Goal: Transaction & Acquisition: Purchase product/service

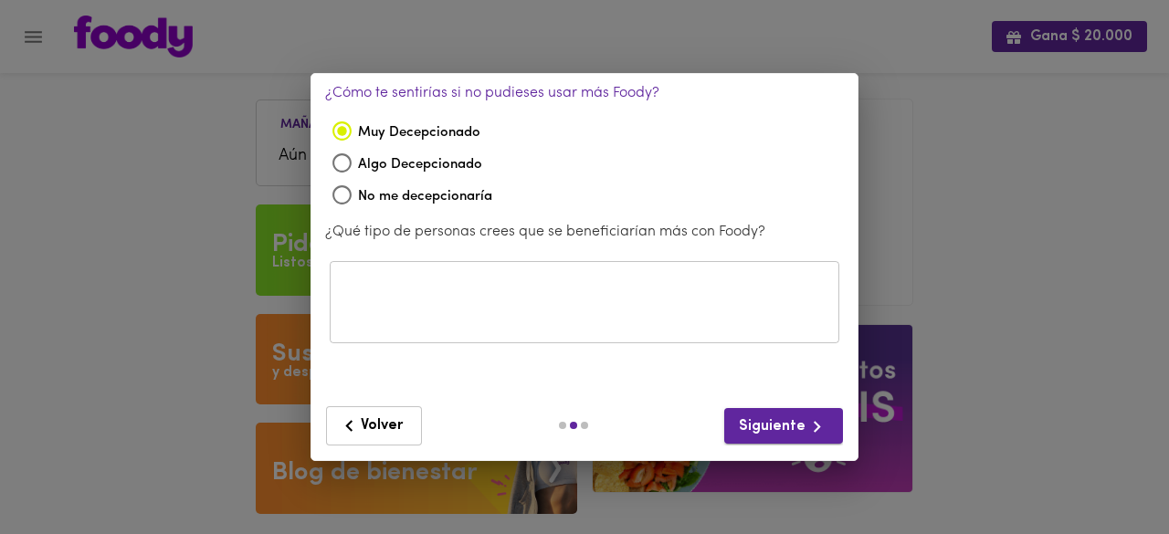
click at [793, 427] on span "Siguiente" at bounding box center [784, 427] width 90 height 23
click at [389, 422] on span "Volver" at bounding box center [374, 426] width 72 height 23
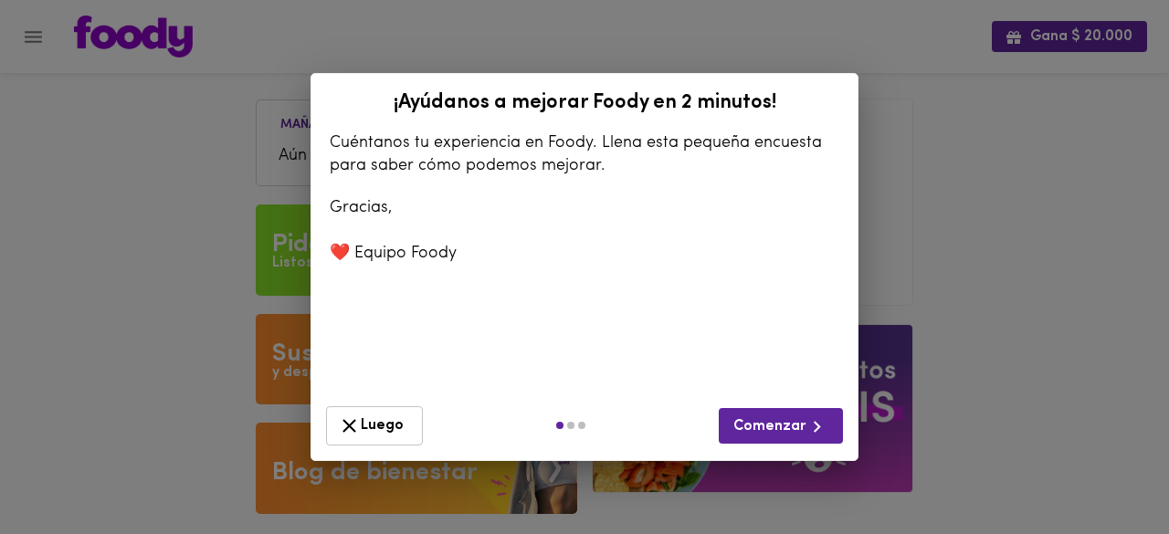
click at [389, 422] on span "Luego" at bounding box center [374, 426] width 73 height 23
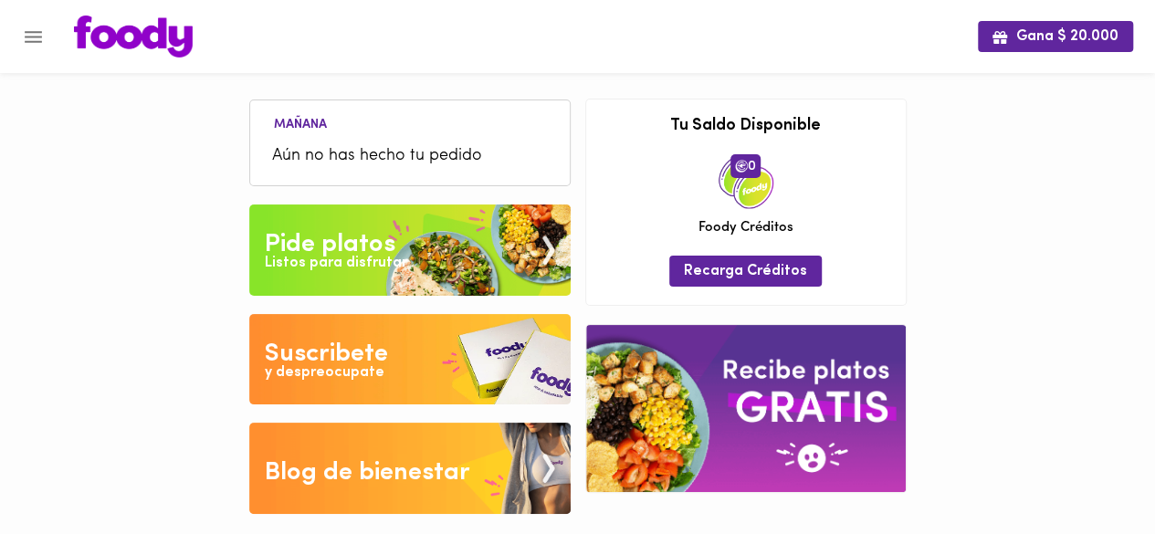
click at [438, 250] on img at bounding box center [409, 250] width 321 height 91
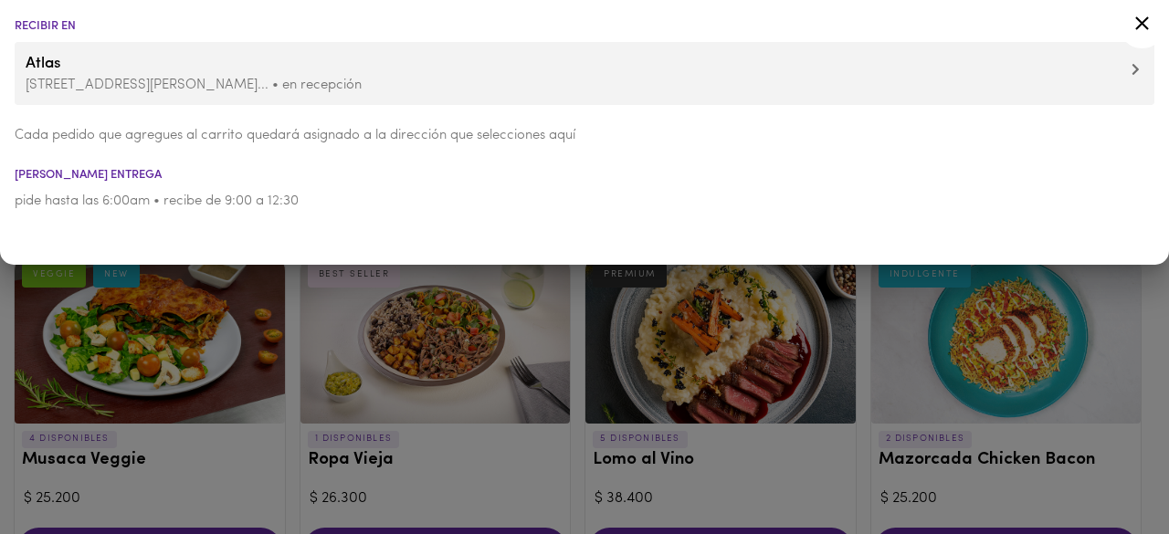
click at [1142, 18] on icon at bounding box center [1142, 23] width 23 height 23
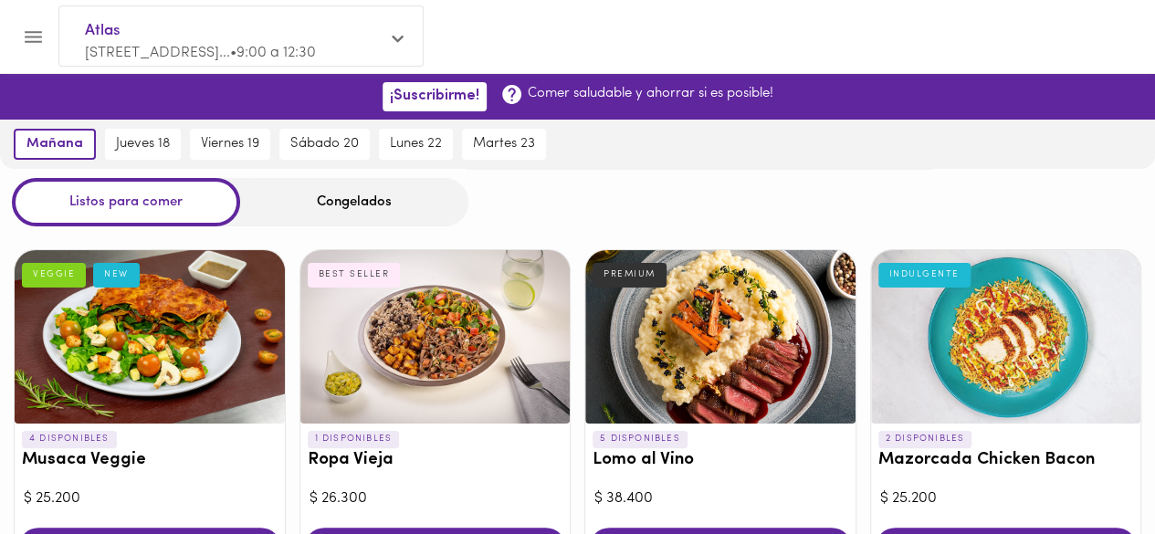
click at [371, 186] on div "Congelados" at bounding box center [354, 202] width 228 height 48
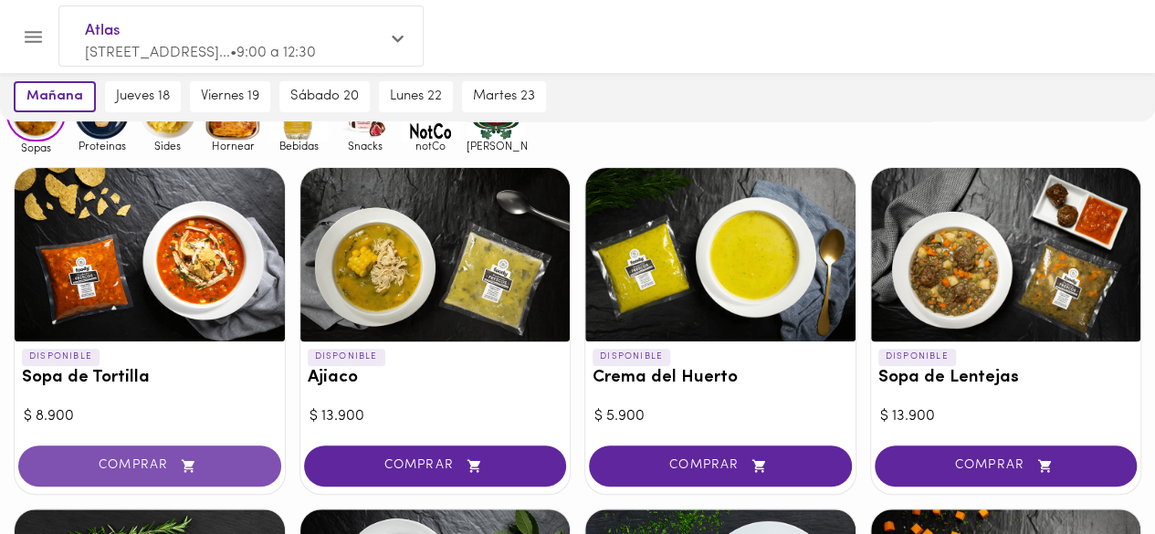
click at [182, 459] on icon "button" at bounding box center [188, 465] width 13 height 13
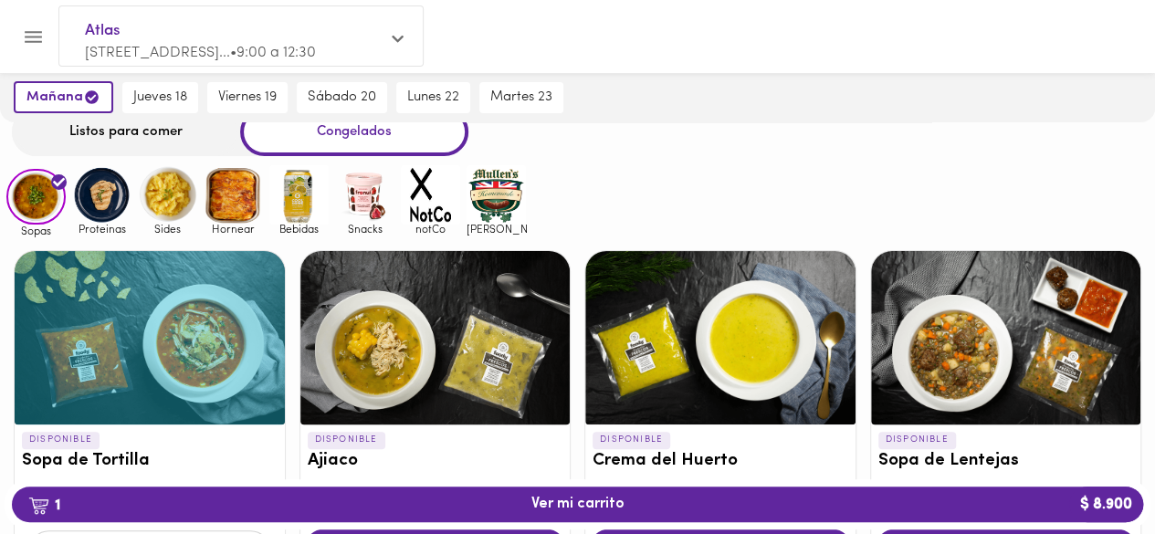
scroll to position [69, 0]
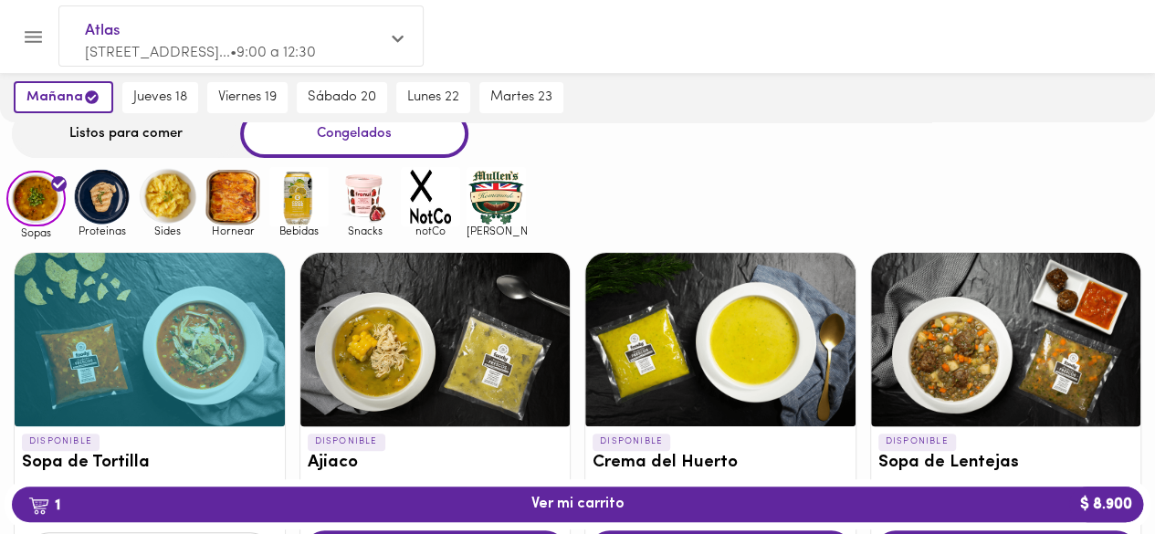
click at [106, 191] on img at bounding box center [101, 196] width 59 height 59
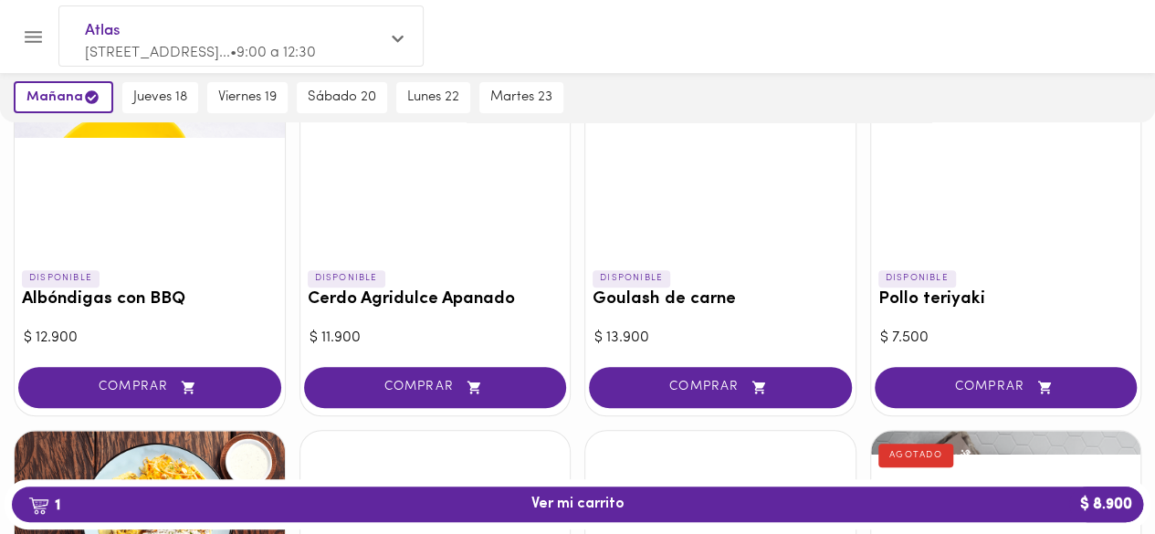
scroll to position [238, 0]
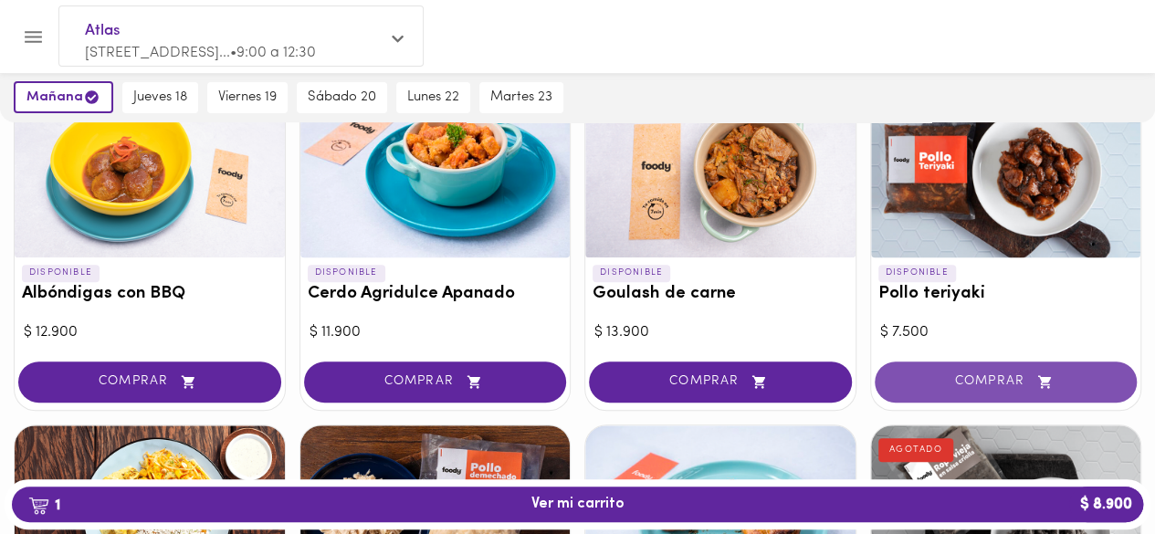
click at [1036, 387] on icon "button" at bounding box center [1045, 382] width 23 height 16
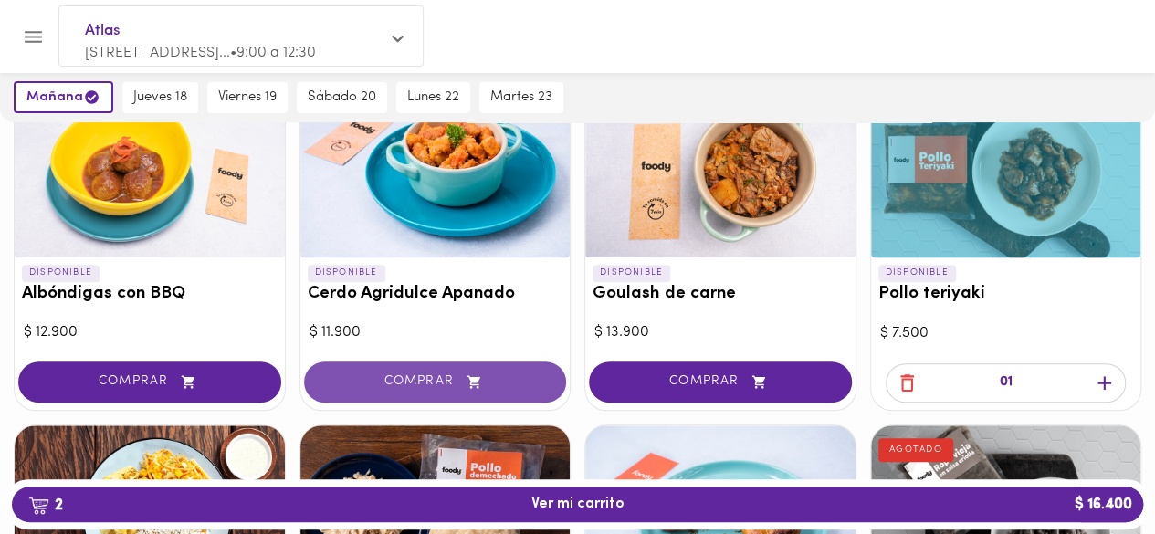
click at [503, 371] on button "COMPRAR" at bounding box center [435, 382] width 263 height 41
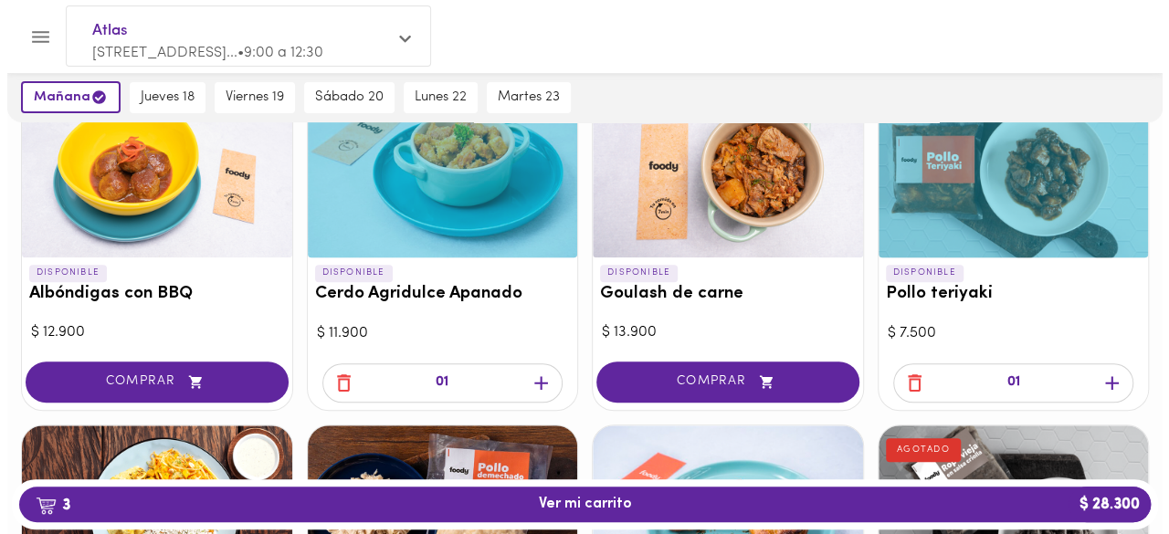
scroll to position [336, 0]
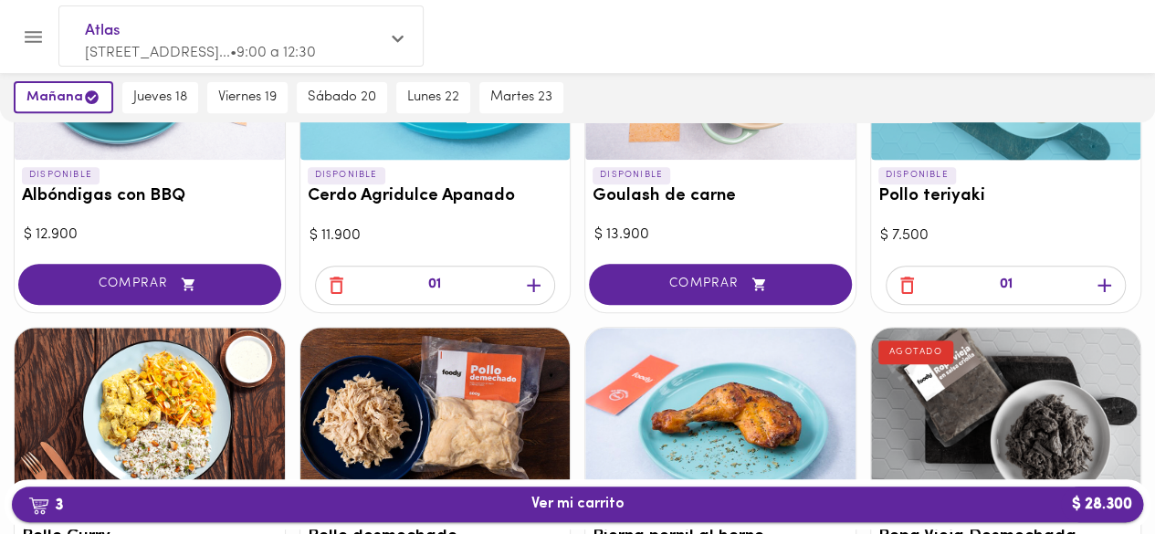
click at [583, 506] on span "3 Ver mi carrito $ 28.300" at bounding box center [578, 504] width 93 height 17
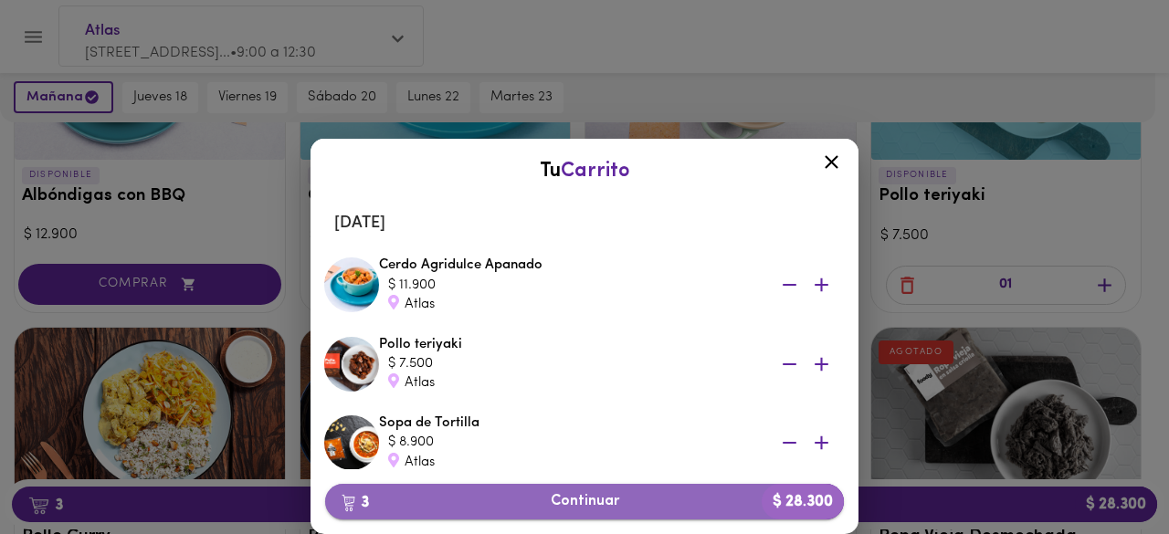
click at [654, 493] on span "3 Continuar $ 28.300" at bounding box center [585, 501] width 490 height 17
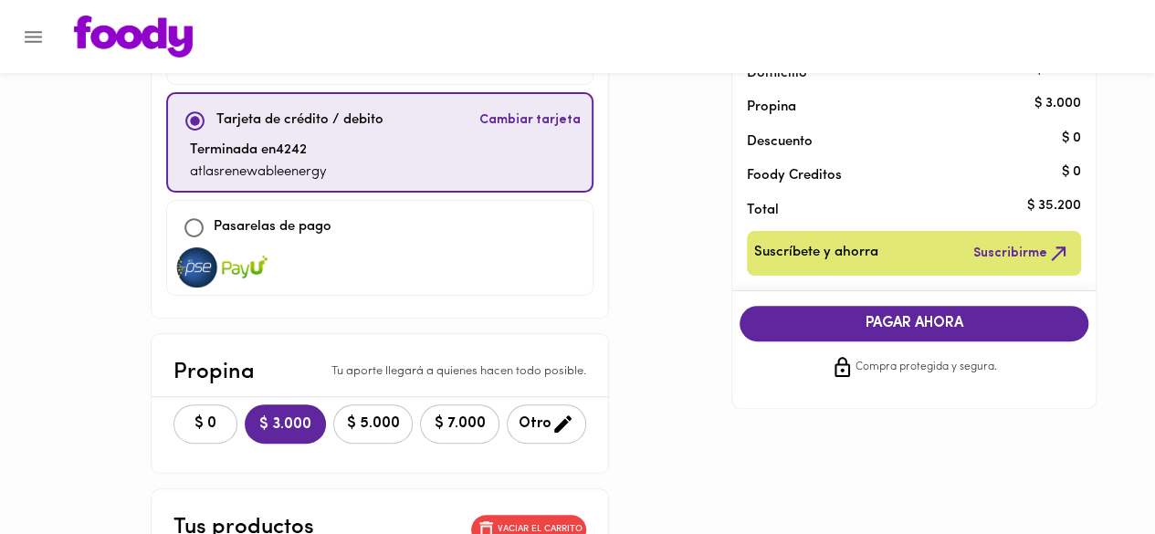
scroll to position [156, 0]
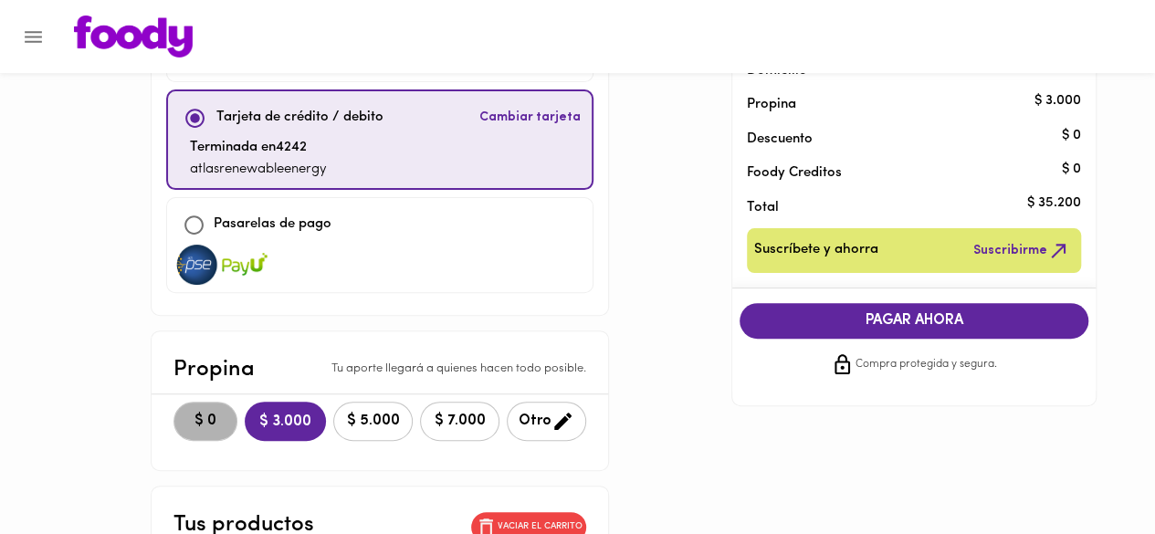
click at [185, 417] on span "$ 0" at bounding box center [205, 421] width 40 height 17
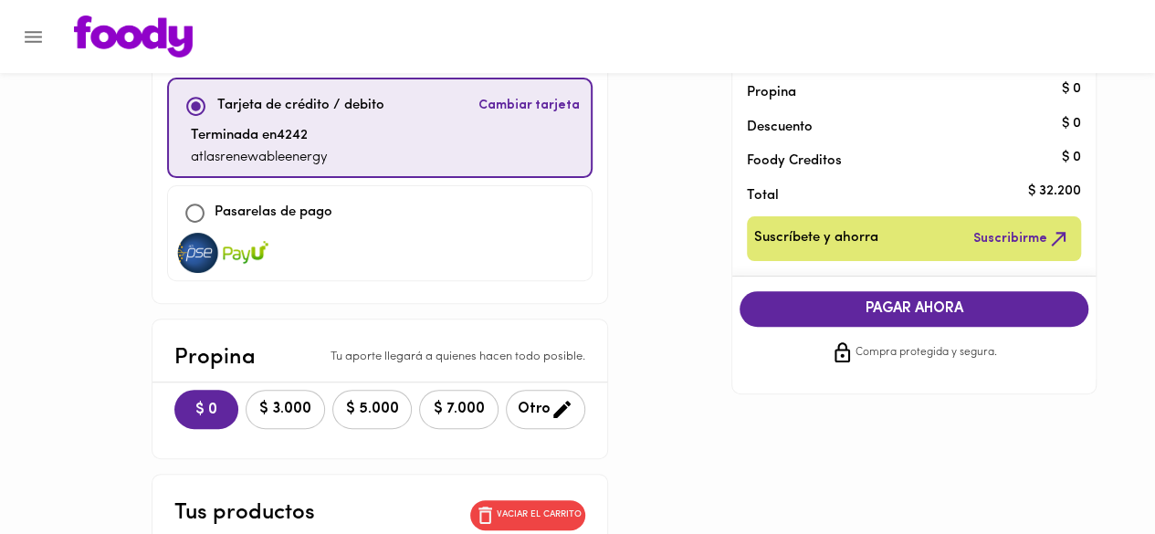
scroll to position [169, 0]
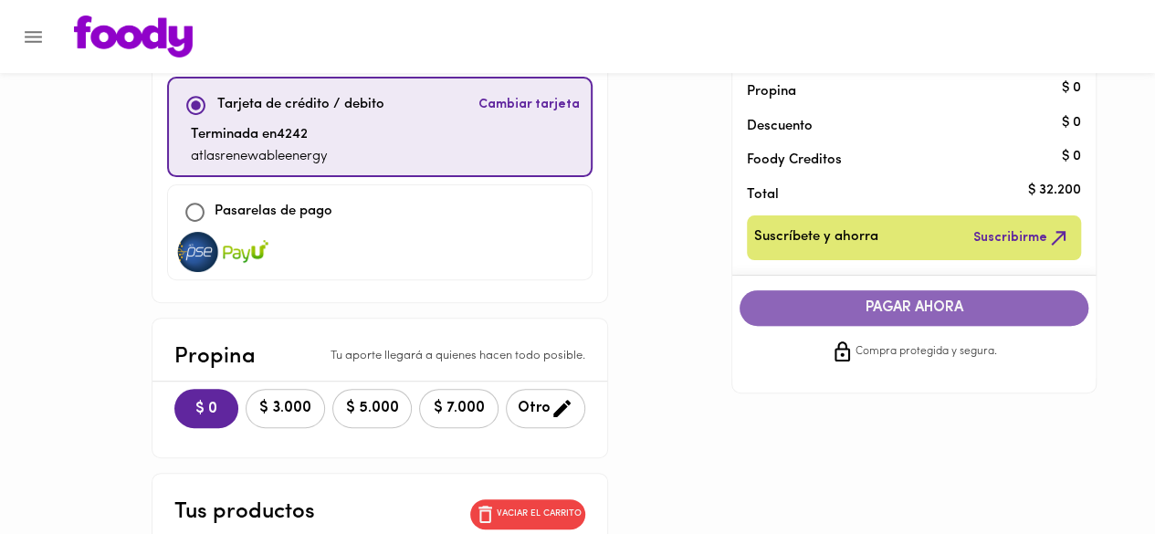
click at [980, 302] on span "PAGAR AHORA" at bounding box center [914, 308] width 312 height 17
